Goal: Find specific page/section: Find specific page/section

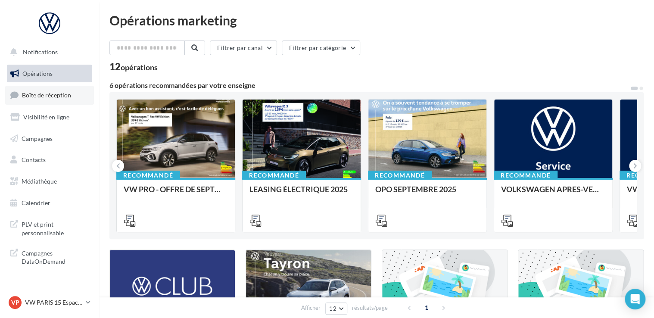
click at [60, 94] on span "Boîte de réception" at bounding box center [46, 94] width 49 height 7
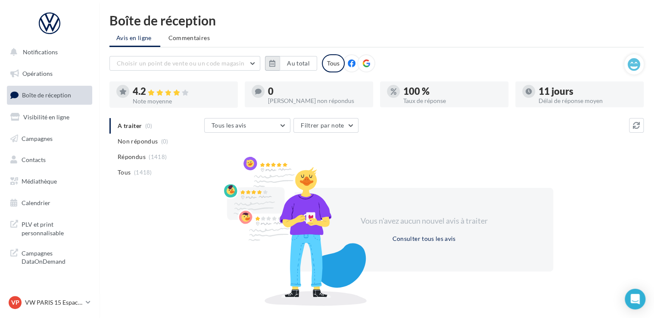
click at [273, 68] on button "button" at bounding box center [272, 63] width 15 height 15
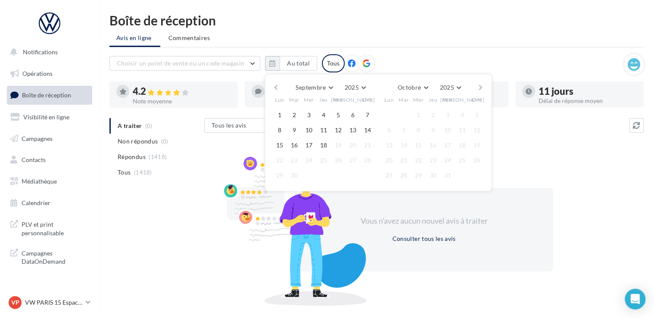
click at [277, 87] on button "button" at bounding box center [275, 87] width 7 height 12
click at [276, 85] on button "button" at bounding box center [275, 87] width 7 height 12
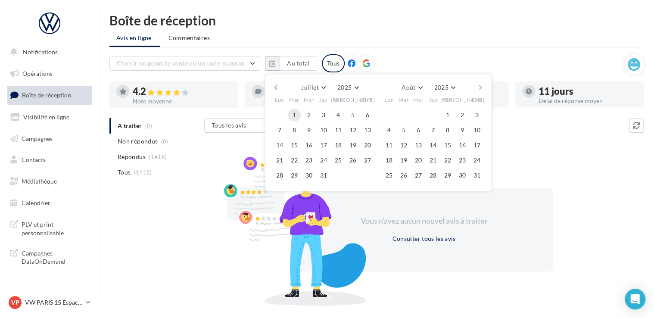
click at [297, 113] on button "1" at bounding box center [294, 115] width 13 height 13
click at [479, 87] on button "button" at bounding box center [480, 87] width 7 height 12
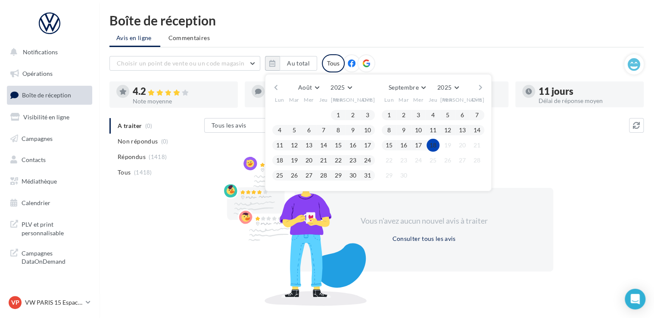
click at [434, 144] on button "18" at bounding box center [433, 145] width 13 height 13
